Goal: Find specific page/section: Find specific page/section

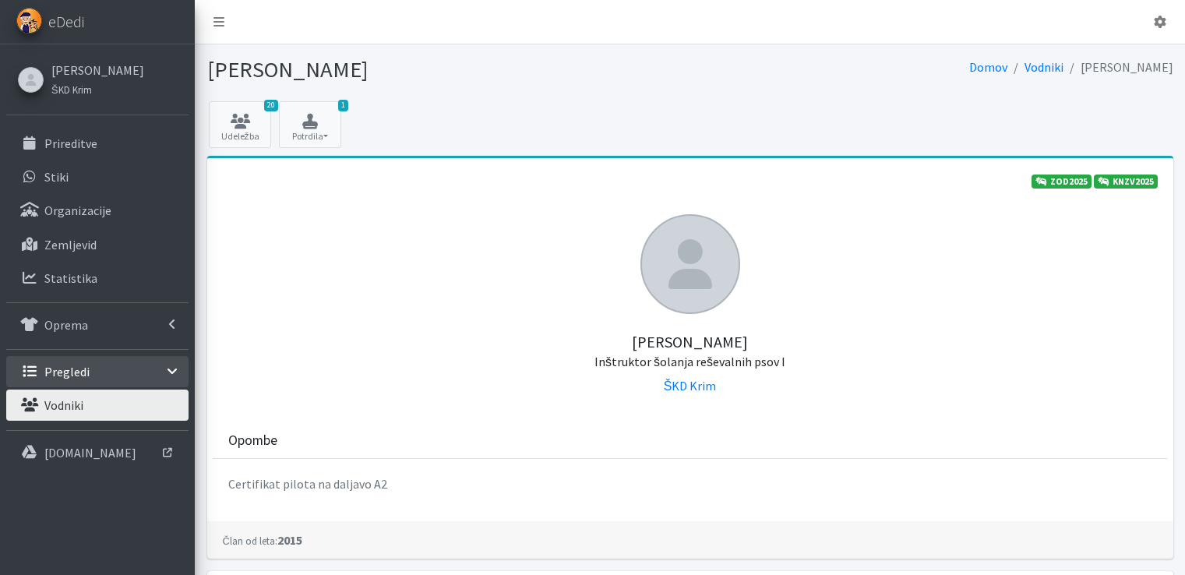
scroll to position [701, 0]
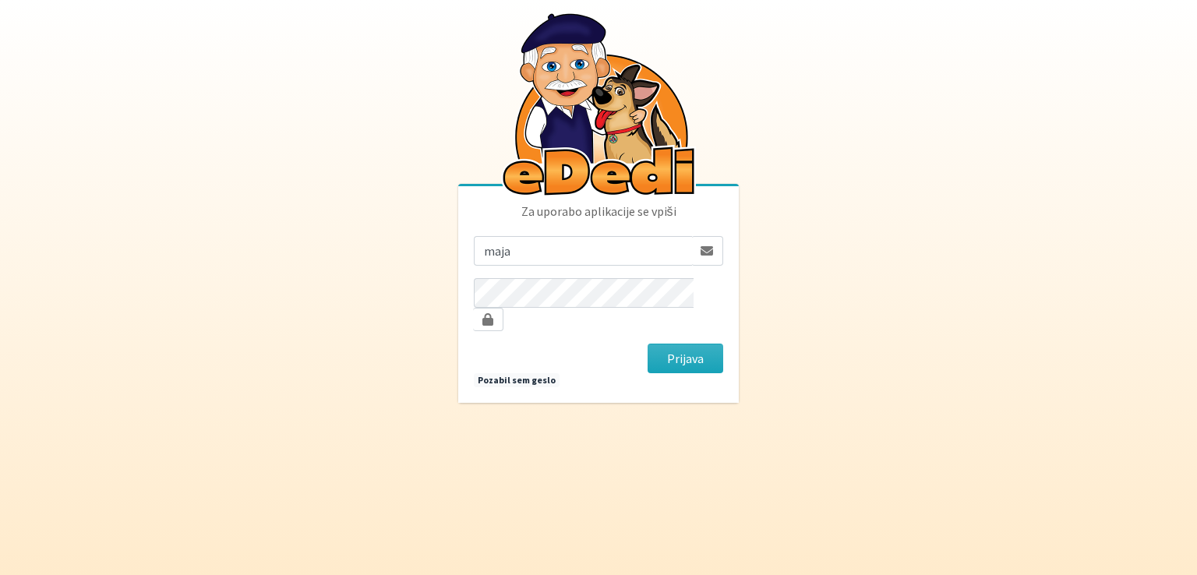
type input "[EMAIL_ADDRESS][DOMAIN_NAME]"
click at [648, 344] on button "Prijava" at bounding box center [686, 359] width 76 height 30
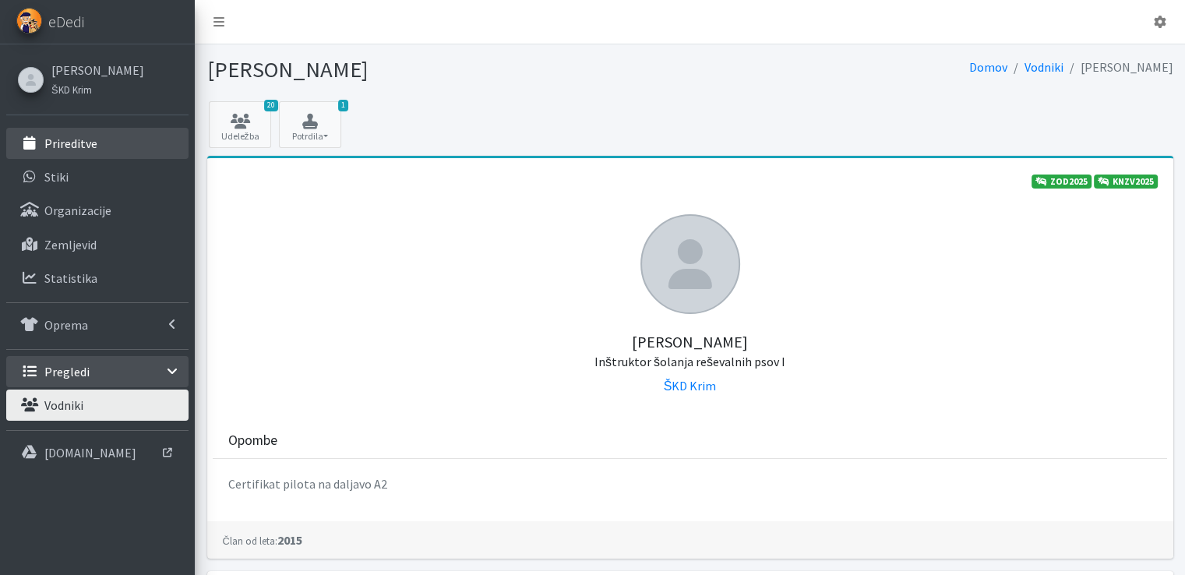
click at [92, 147] on p "Prireditve" at bounding box center [70, 144] width 53 height 16
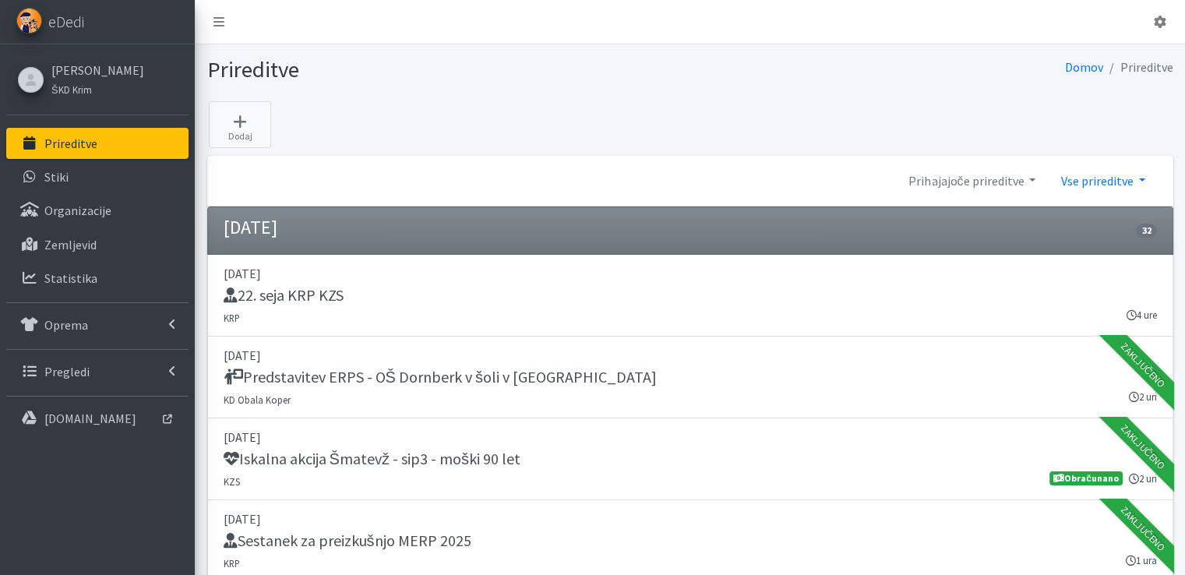
click at [1144, 182] on link "Vse prireditve" at bounding box center [1102, 180] width 109 height 31
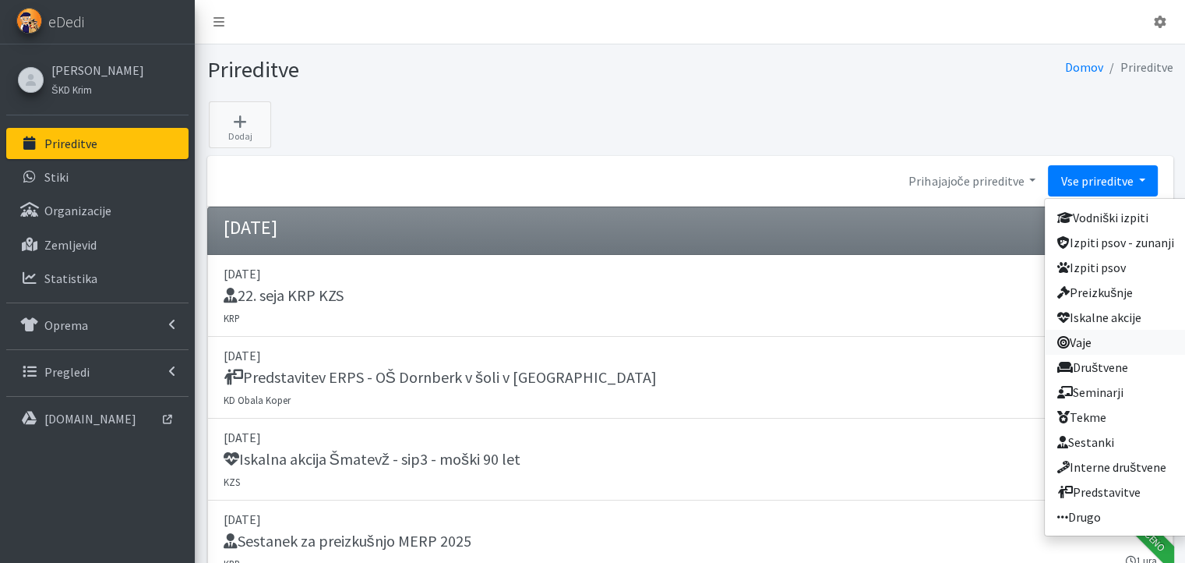
click at [1099, 342] on link "Vaje" at bounding box center [1116, 342] width 142 height 25
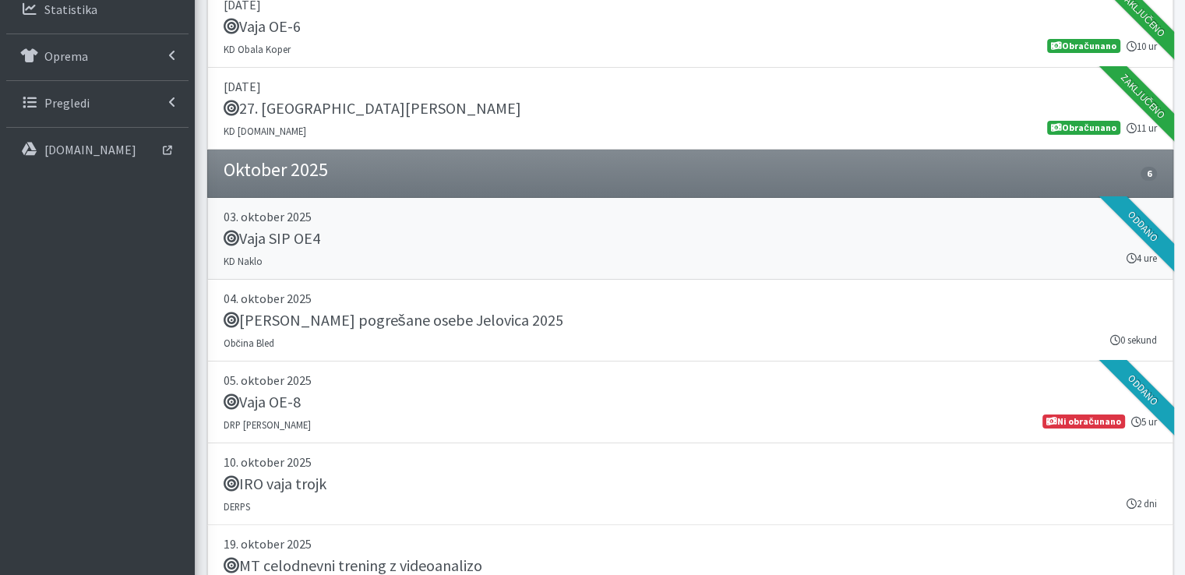
scroll to position [312, 0]
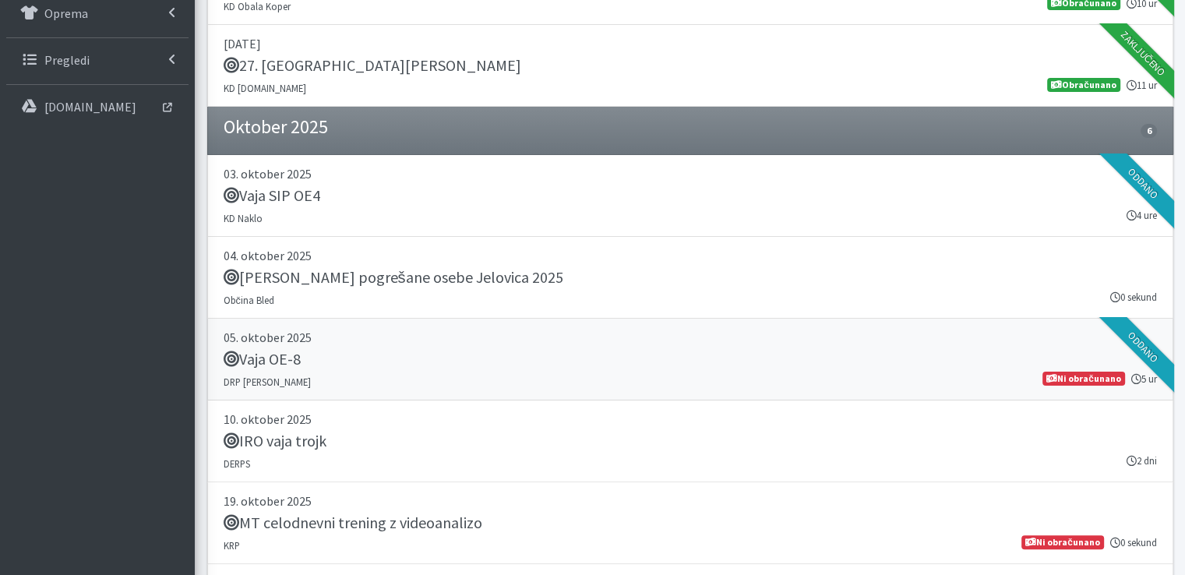
click at [264, 345] on link "05. oktober 2025 Vaja OE-8 DRP Bela Krajina 5 ur Ni obračunano" at bounding box center [690, 360] width 966 height 82
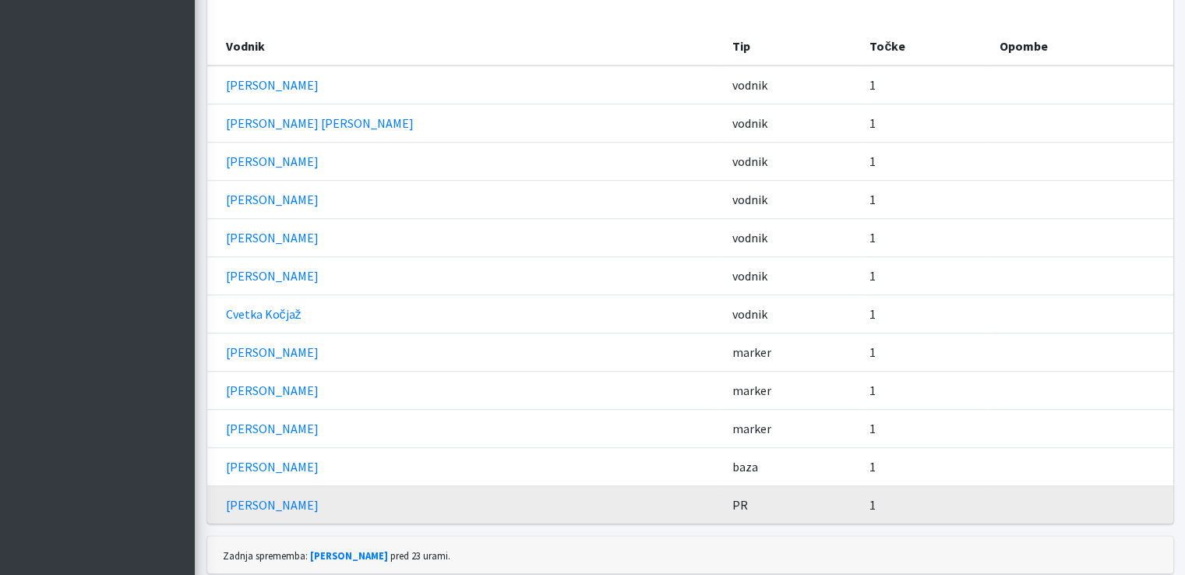
scroll to position [1234, 0]
